Goal: Transaction & Acquisition: Purchase product/service

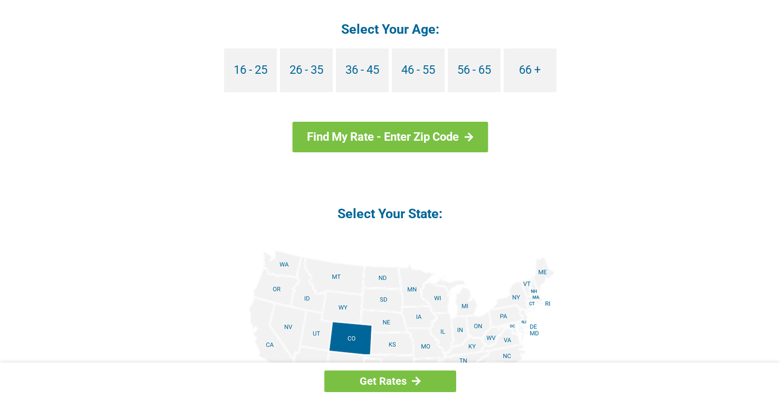
scroll to position [1107, 0]
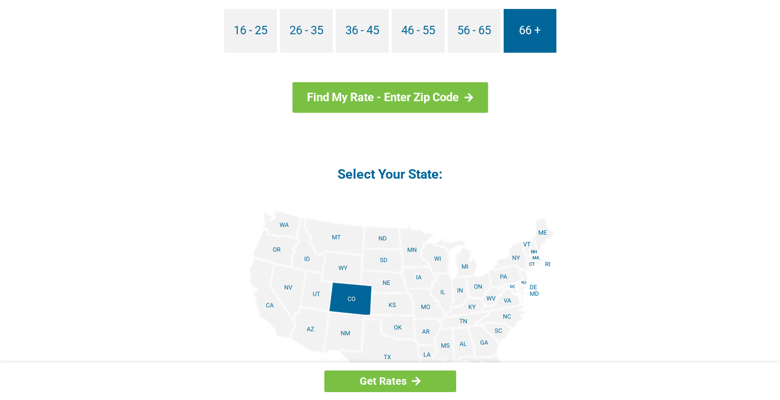
click at [529, 32] on link "66 +" at bounding box center [529, 31] width 53 height 44
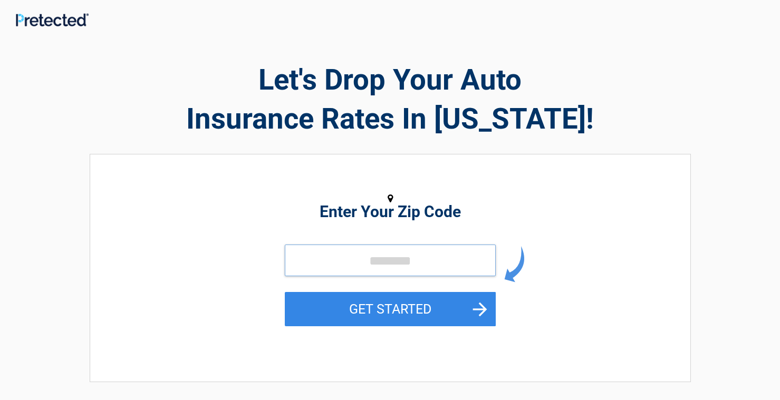
click at [322, 270] on input "tel" at bounding box center [390, 261] width 211 height 32
type input "*****"
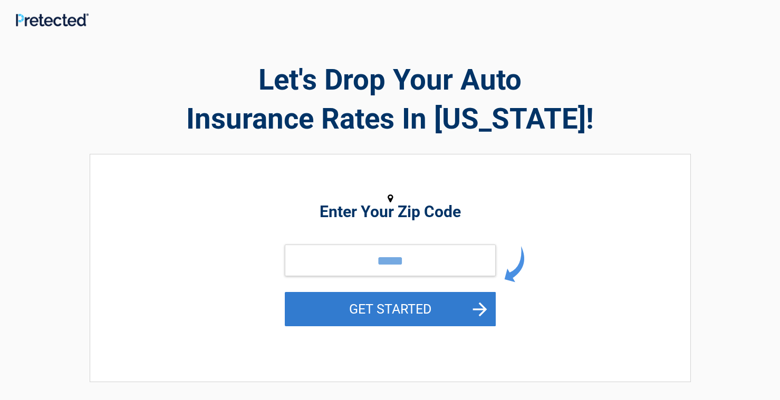
click at [405, 312] on button "GET STARTED" at bounding box center [390, 309] width 211 height 34
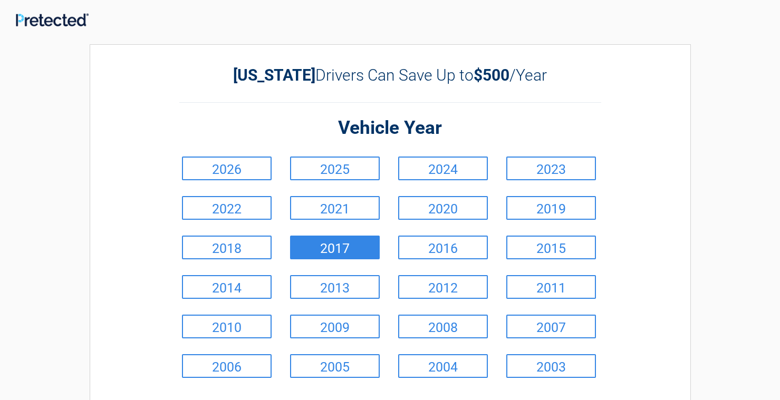
click at [346, 247] on link "2017" at bounding box center [335, 248] width 90 height 24
